Goal: Task Accomplishment & Management: Complete application form

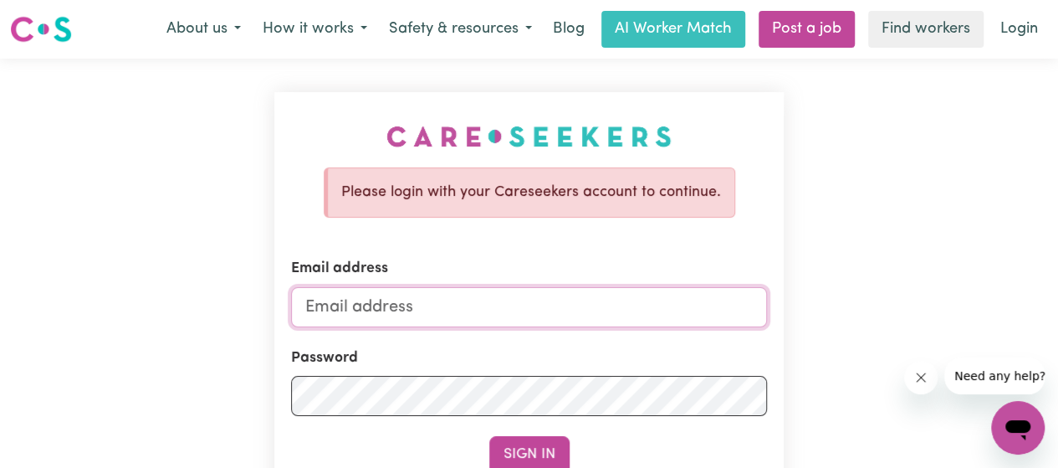
click at [388, 289] on input "Email address" at bounding box center [529, 307] width 476 height 40
click at [552, 186] on p "Please login with your Careseekers account to continue." at bounding box center [531, 193] width 380 height 22
click at [464, 310] on input "Email address" at bounding box center [529, 307] width 476 height 40
type input "[EMAIL_ADDRESS][DOMAIN_NAME]"
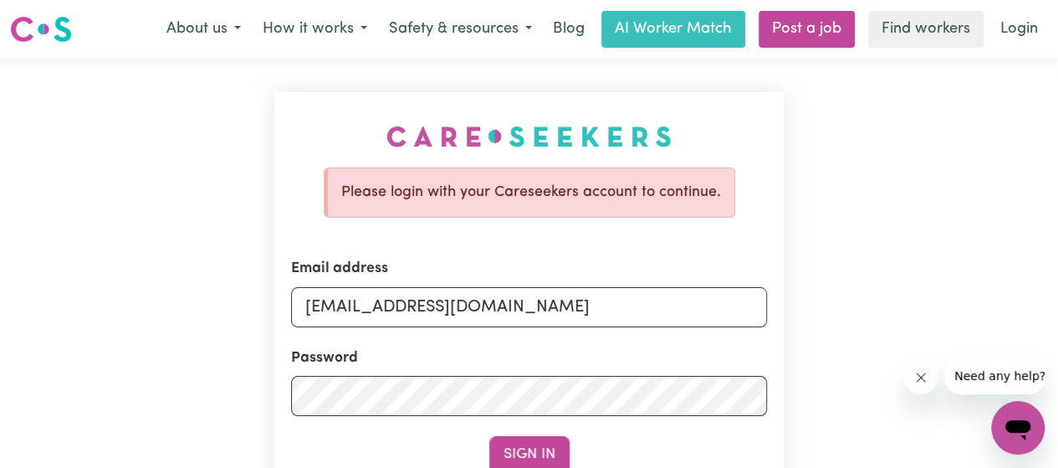
click at [467, 374] on div "Password" at bounding box center [529, 381] width 476 height 69
click at [538, 443] on button "Sign In" at bounding box center [529, 454] width 80 height 37
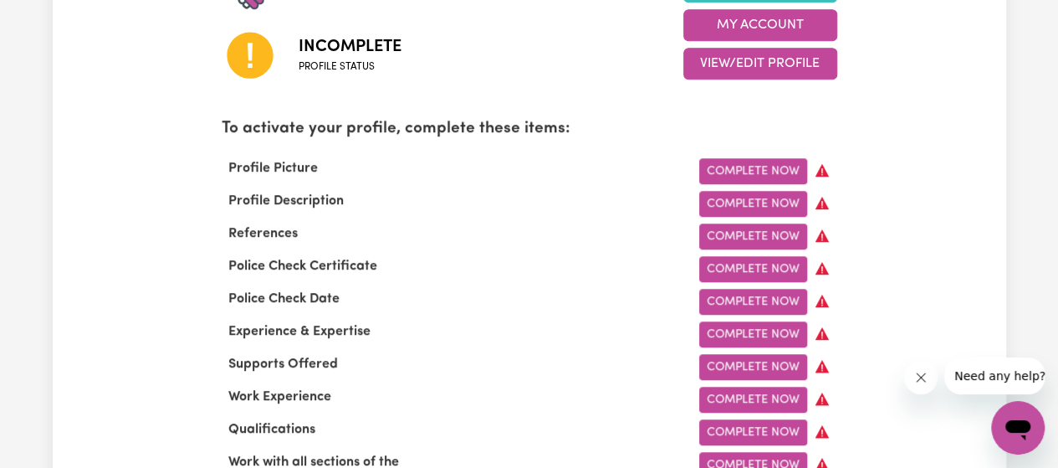
scroll to position [494, 0]
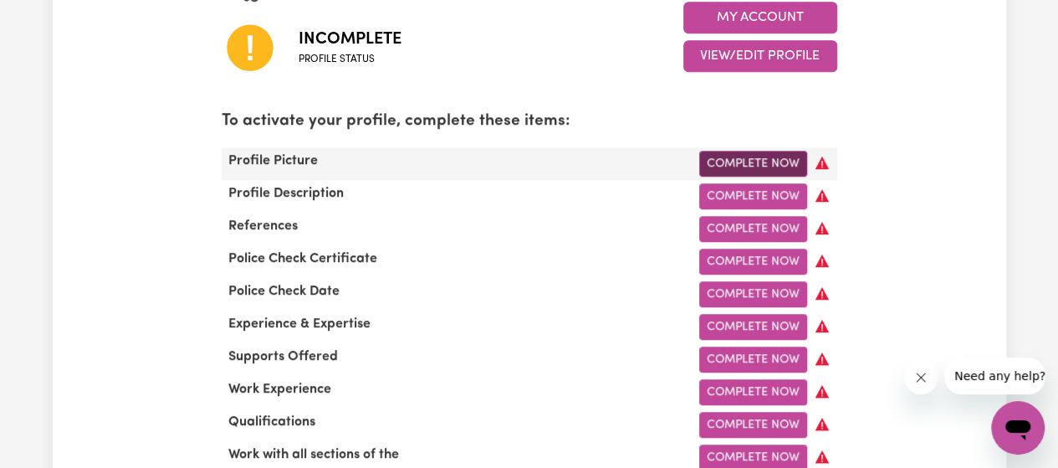
click at [756, 157] on link "Complete Now" at bounding box center [754, 164] width 108 height 26
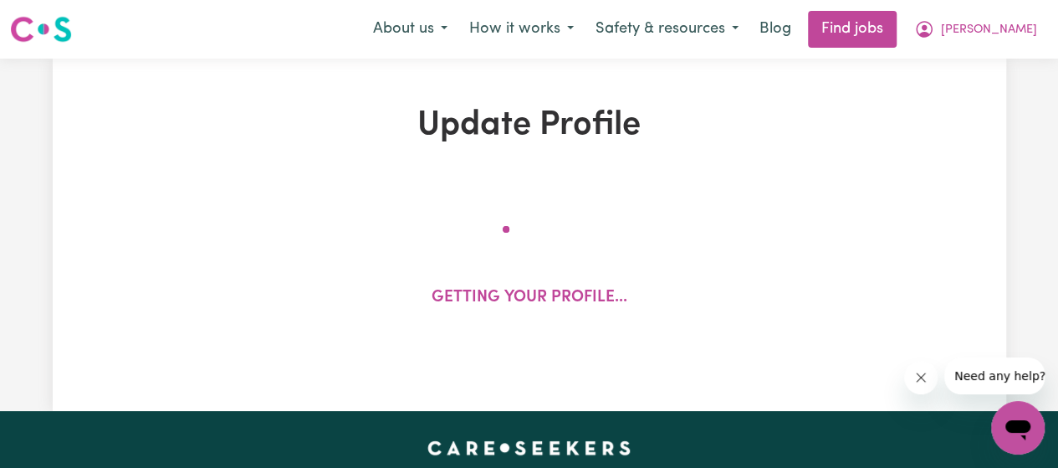
select select "[DEMOGRAPHIC_DATA]"
select select "[DEMOGRAPHIC_DATA] Citizen"
select select "Studying a healthcare related degree or qualification"
select select "55"
select select "90"
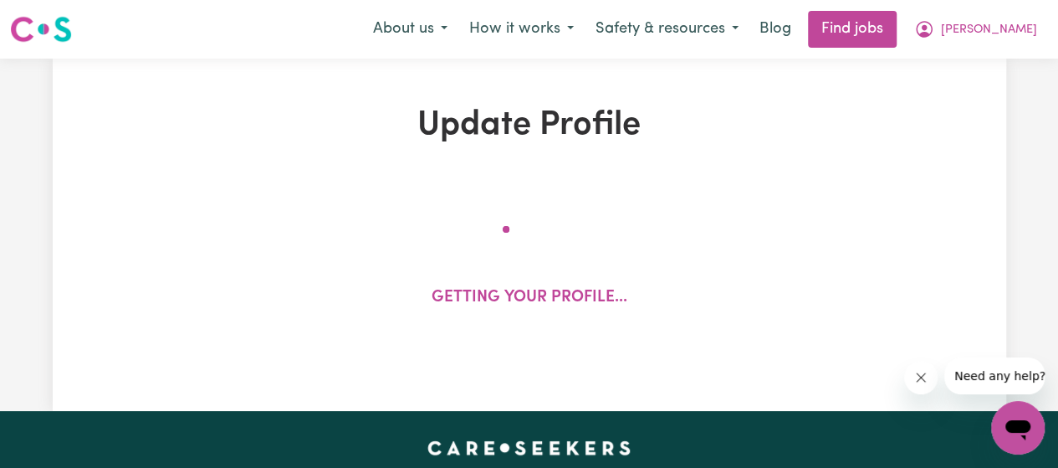
select select "100"
select select "135"
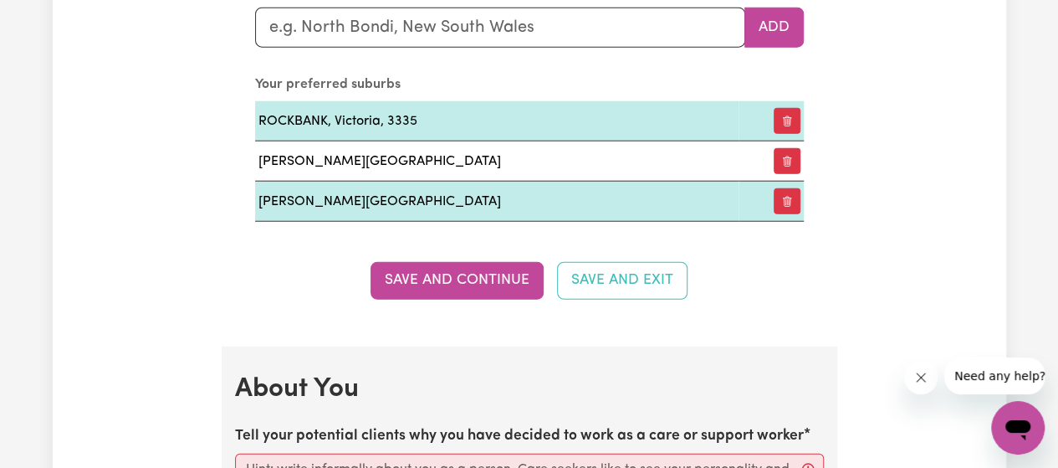
scroll to position [1950, 0]
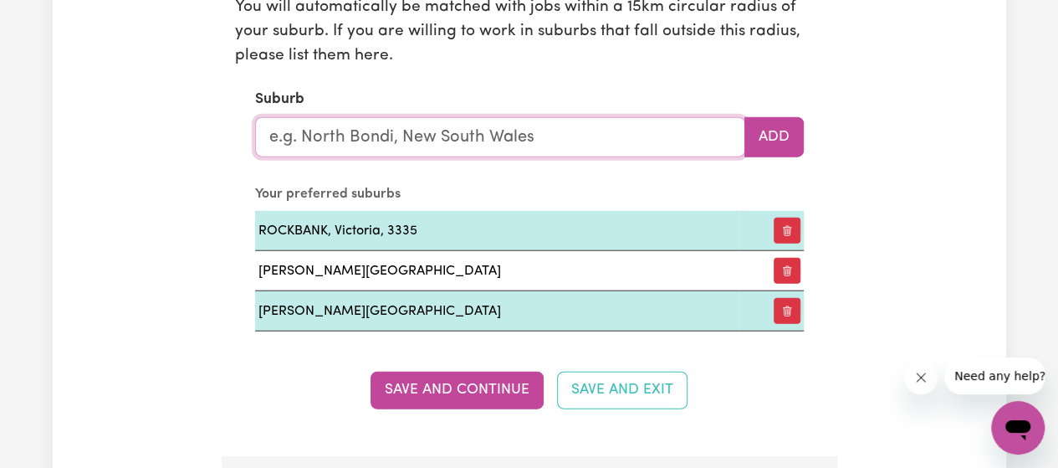
click at [520, 125] on input "text" at bounding box center [500, 137] width 490 height 40
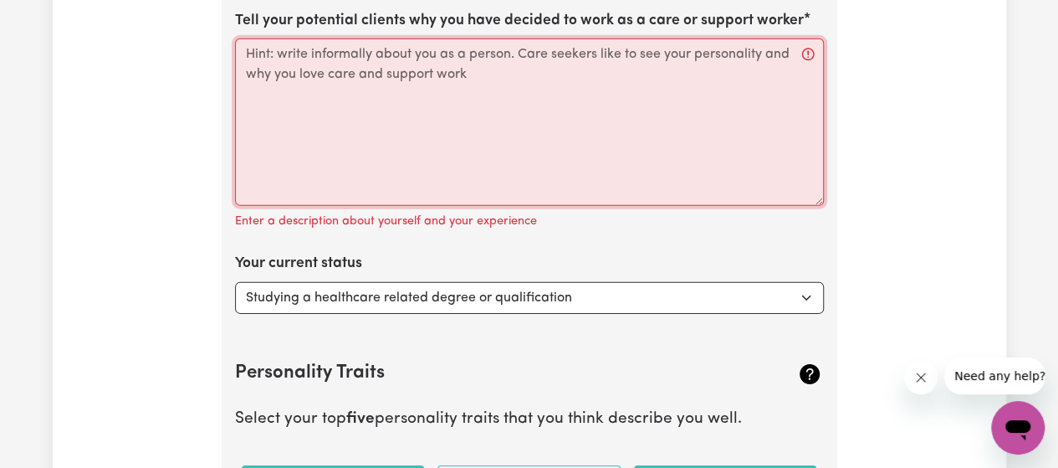
click at [547, 117] on textarea "Tell your potential clients why you have decided to work as a care or support w…" at bounding box center [529, 121] width 589 height 167
drag, startPoint x: 483, startPoint y: 73, endPoint x: 242, endPoint y: 42, distance: 243.0
click at [242, 42] on textarea "Tell your potential clients why you have decided to work as a care or support w…" at bounding box center [529, 121] width 589 height 167
drag, startPoint x: 242, startPoint y: 42, endPoint x: 377, endPoint y: 81, distance: 140.3
click at [377, 81] on textarea "Tell your potential clients why you have decided to work as a care or support w…" at bounding box center [529, 121] width 589 height 167
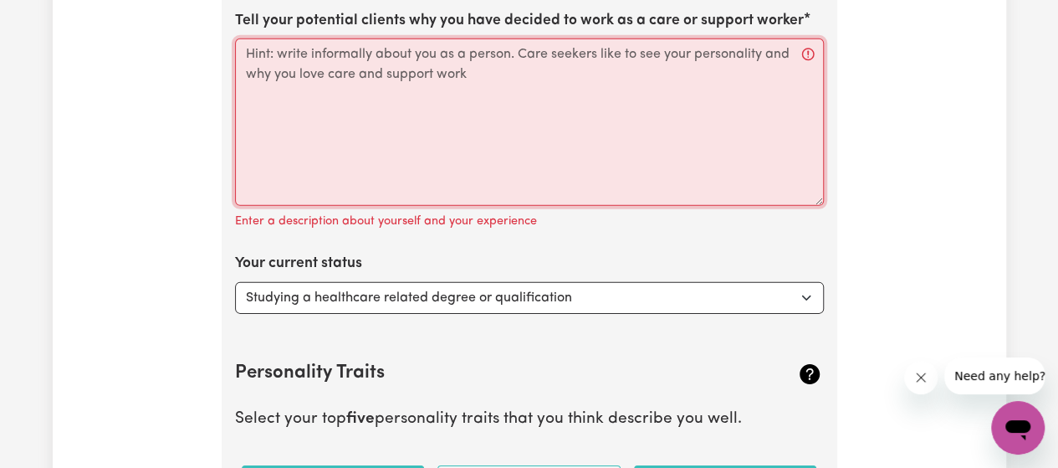
click at [377, 81] on textarea "Tell your potential clients why you have decided to work as a care or support w…" at bounding box center [529, 121] width 589 height 167
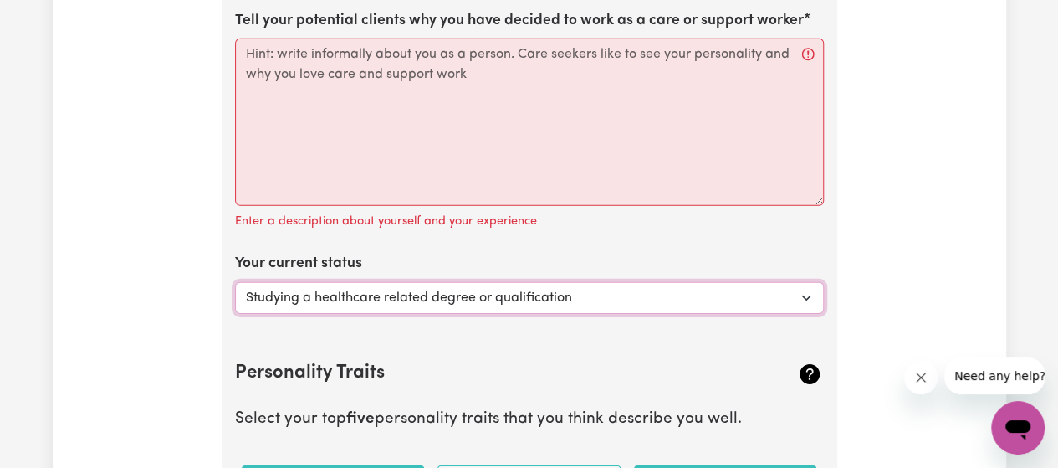
click at [399, 287] on select "Select... Studying a healthcare related degree or qualification Studying a non-…" at bounding box center [529, 298] width 589 height 32
click at [235, 282] on select "Select... Studying a healthcare related degree or qualification Studying a non-…" at bounding box center [529, 298] width 589 height 32
click at [474, 290] on select "Select... Studying a healthcare related degree or qualification Studying a non-…" at bounding box center [529, 298] width 589 height 32
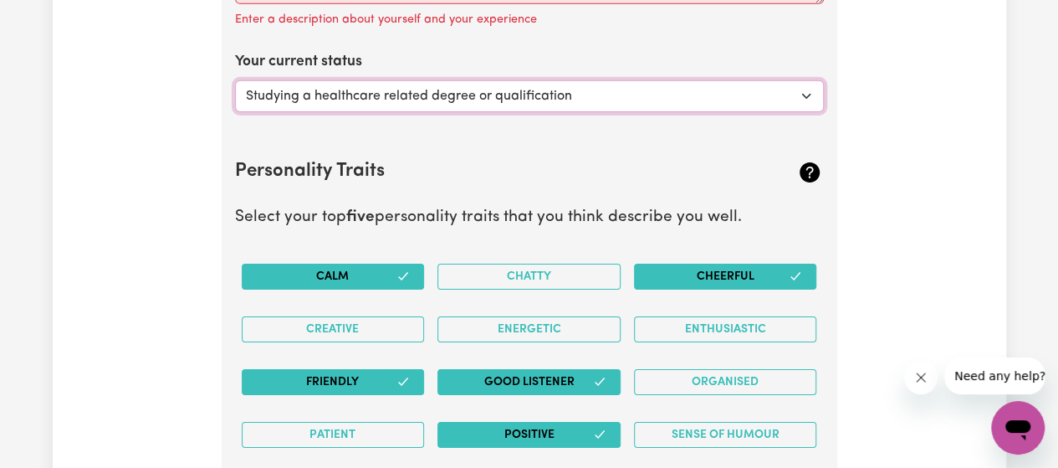
scroll to position [2847, 0]
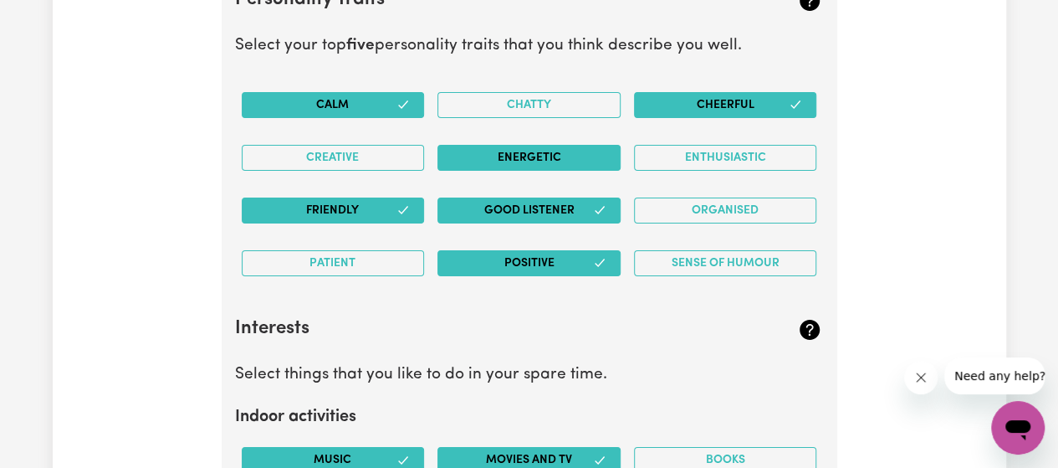
click at [561, 156] on button "Energetic" at bounding box center [529, 158] width 183 height 26
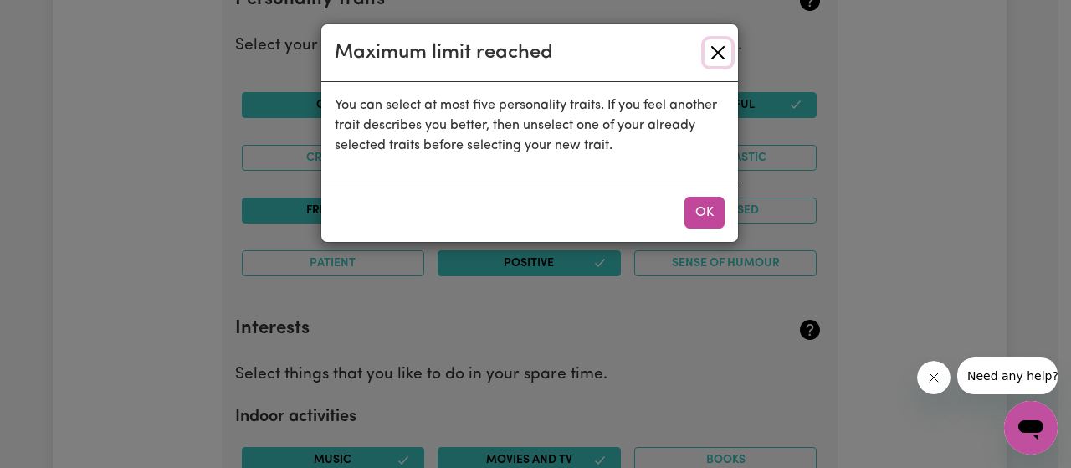
click at [722, 45] on button "Close" at bounding box center [718, 52] width 27 height 27
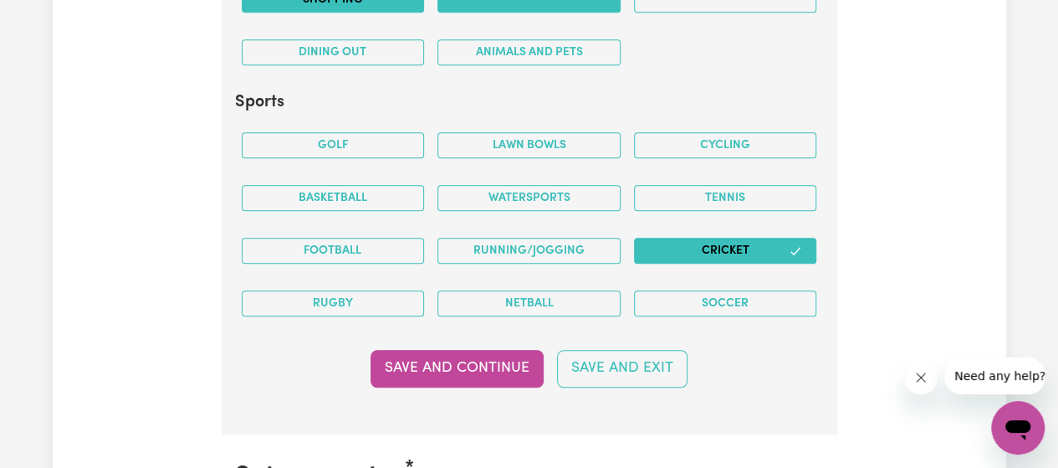
scroll to position [3632, 0]
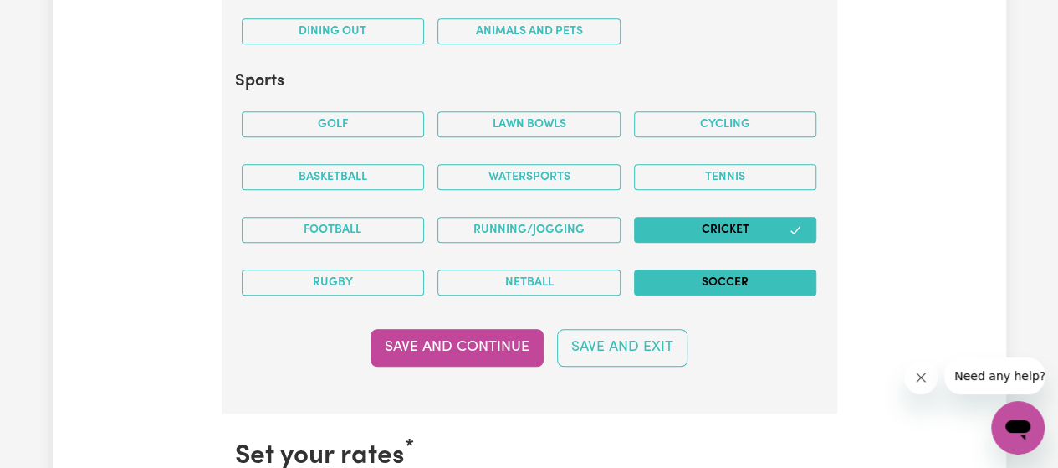
click at [761, 269] on button "Soccer" at bounding box center [725, 282] width 183 height 26
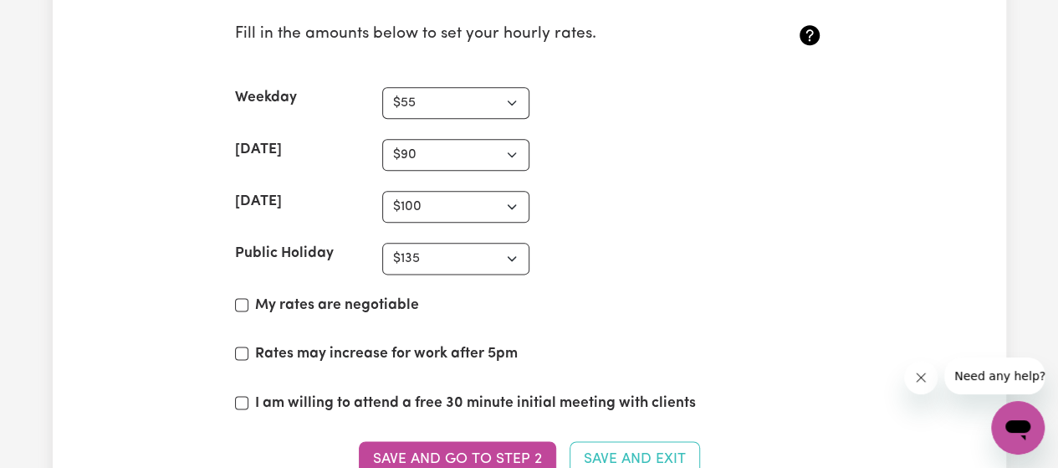
scroll to position [4102, 0]
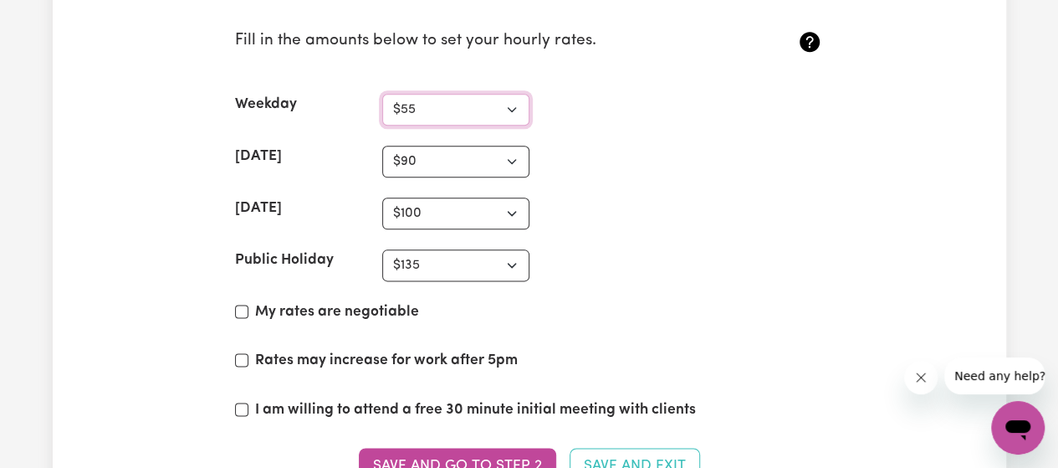
click at [457, 94] on select "N/A $37 $38 $39 $40 $41 $42 $43 $44 $45 $46 $47 $48 $49 $50 $51 $52 $53 $54 $55…" at bounding box center [455, 110] width 147 height 32
select select "60"
click at [382, 94] on select "N/A $37 $38 $39 $40 $41 $42 $43 $44 $45 $46 $47 $48 $49 $50 $51 $52 $53 $54 $55…" at bounding box center [455, 110] width 147 height 32
click at [470, 151] on select "N/A $37 $38 $39 $40 $41 $42 $43 $44 $45 $46 $47 $48 $49 $50 $51 $52 $53 $54 $55…" at bounding box center [455, 162] width 147 height 32
click at [504, 94] on select "N/A $37 $38 $39 $40 $41 $42 $43 $44 $45 $46 $47 $48 $49 $50 $51 $52 $53 $54 $55…" at bounding box center [455, 110] width 147 height 32
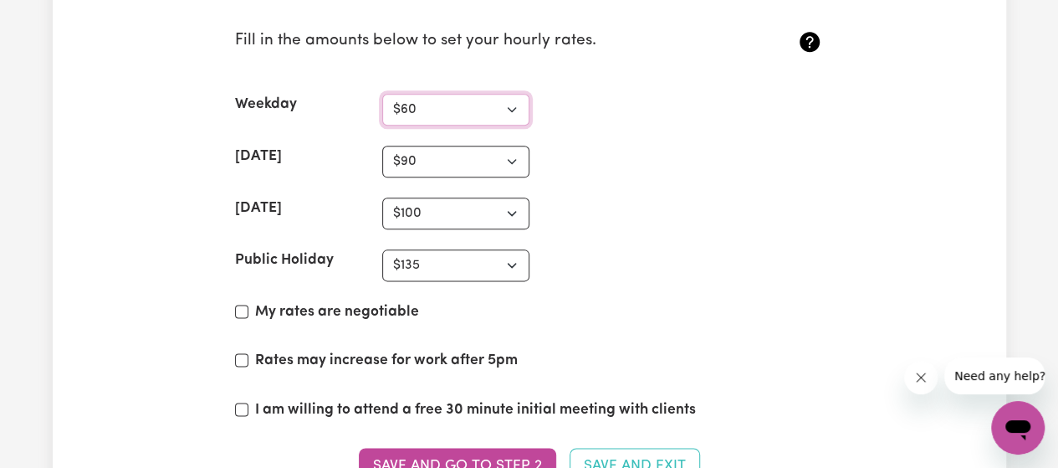
click at [504, 94] on select "N/A $37 $38 $39 $40 $41 $42 $43 $44 $45 $46 $47 $48 $49 $50 $51 $52 $53 $54 $55…" at bounding box center [455, 110] width 147 height 32
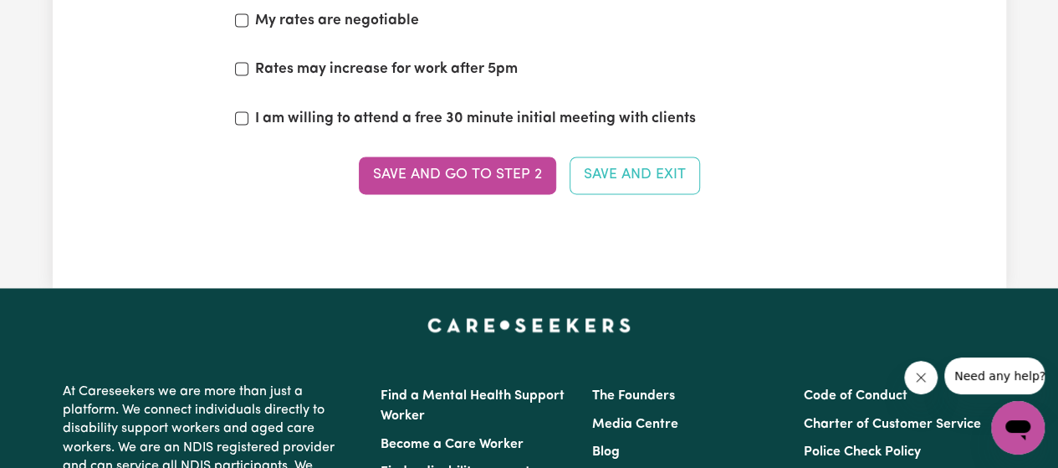
scroll to position [4435, 0]
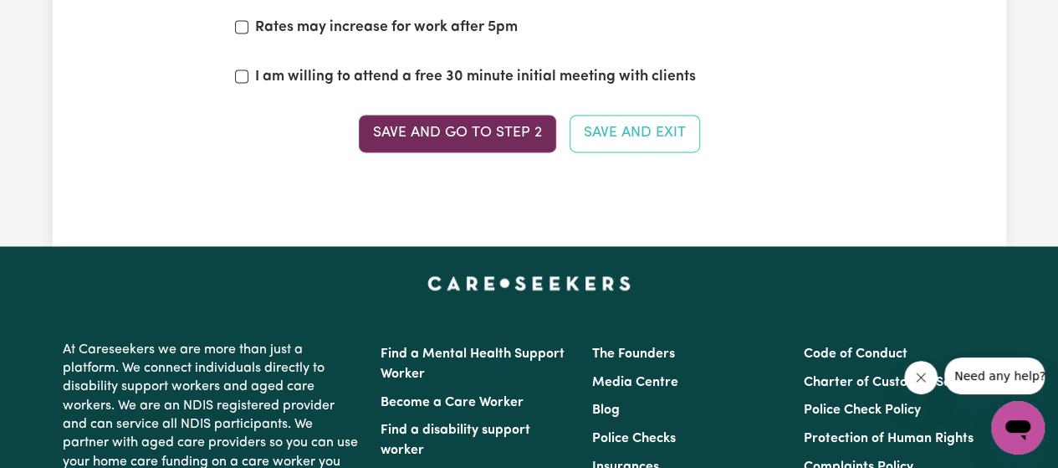
click at [535, 115] on button "Save and go to Step 2" at bounding box center [457, 133] width 197 height 37
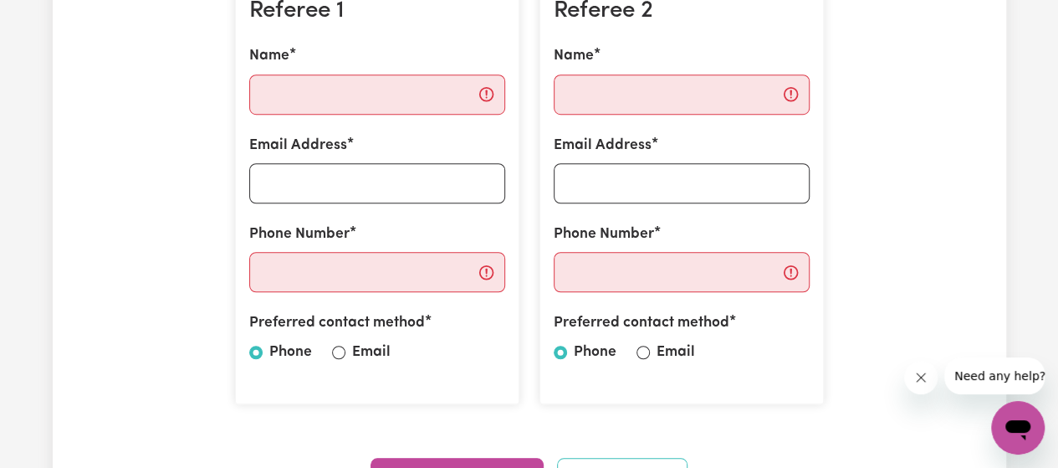
scroll to position [517, 0]
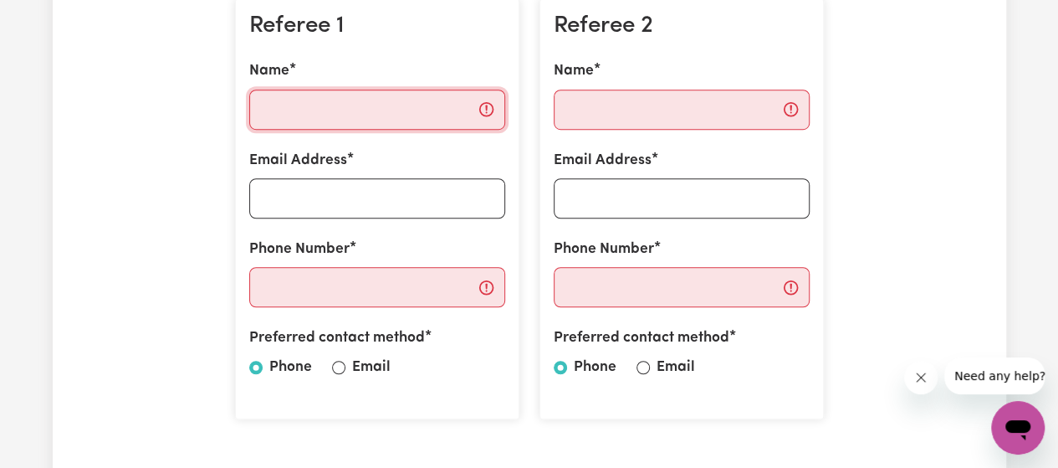
click at [386, 126] on input "Name" at bounding box center [377, 110] width 256 height 40
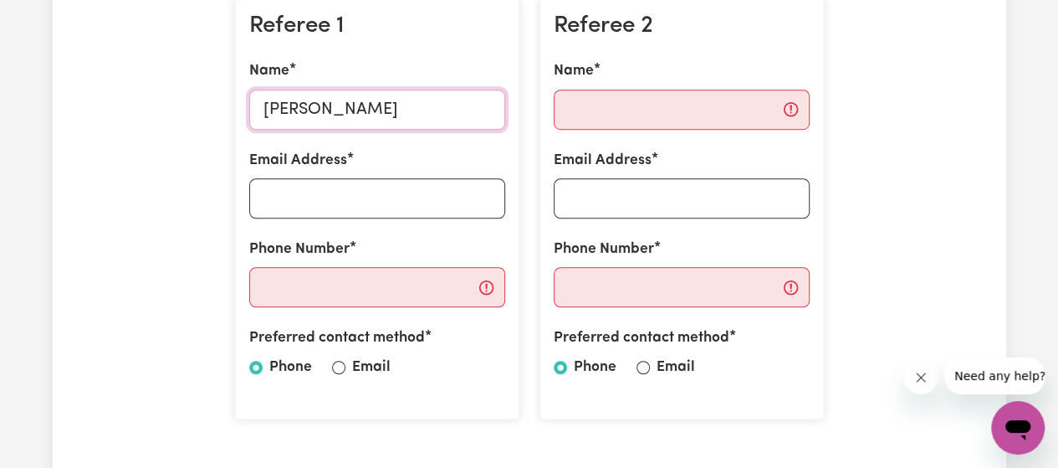
type input "[PERSON_NAME]"
click at [362, 182] on input "Email Address" at bounding box center [377, 198] width 256 height 40
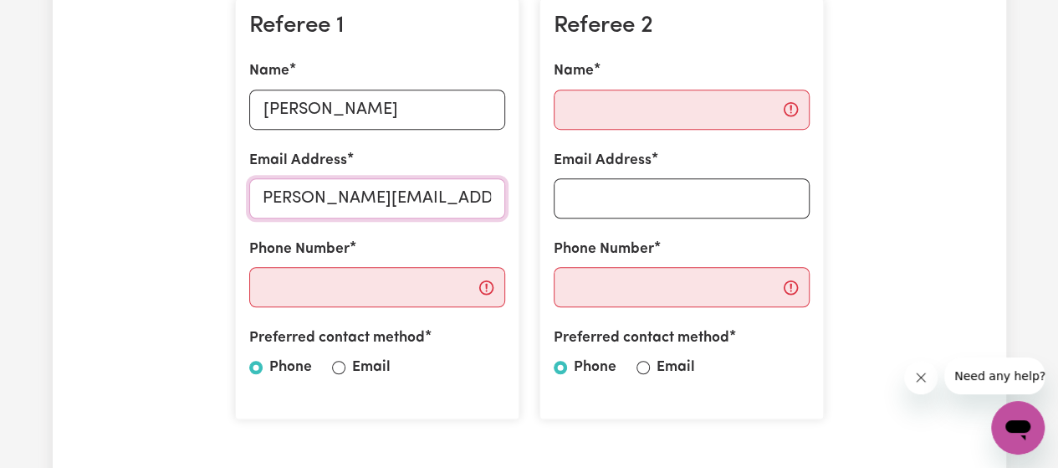
scroll to position [0, 16]
type input "[PERSON_NAME][EMAIL_ADDRESS][PERSON_NAME][DOMAIN_NAME]"
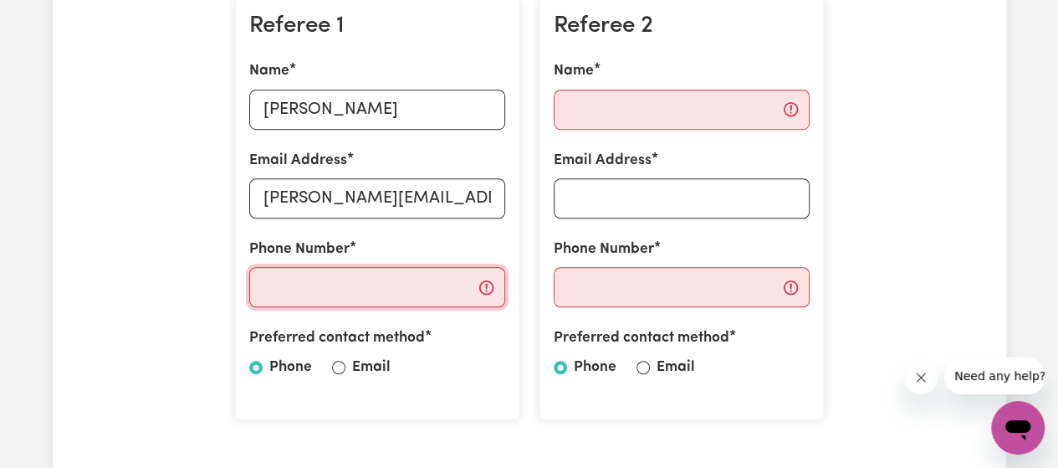
click at [325, 276] on input "Phone Number" at bounding box center [377, 287] width 256 height 40
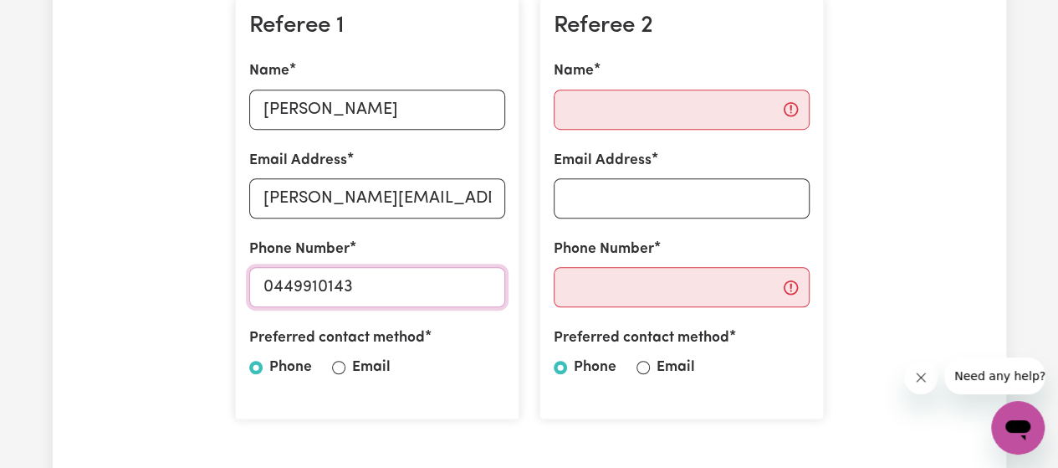
type input "0449910143"
click at [625, 100] on input "Name" at bounding box center [682, 110] width 256 height 40
